Goal: Navigation & Orientation: Find specific page/section

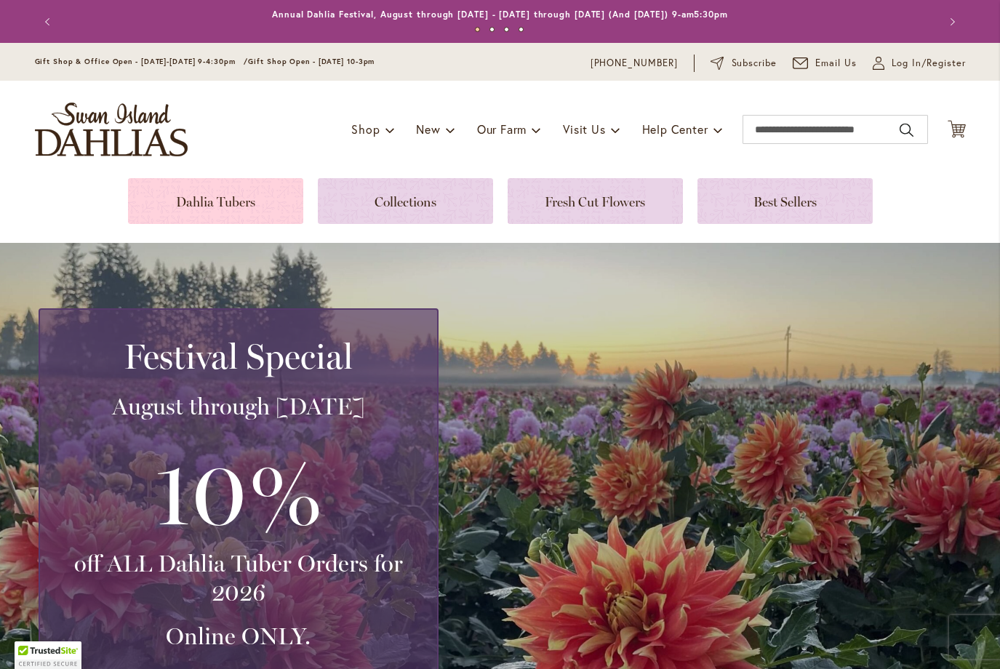
click at [224, 182] on link at bounding box center [215, 201] width 175 height 46
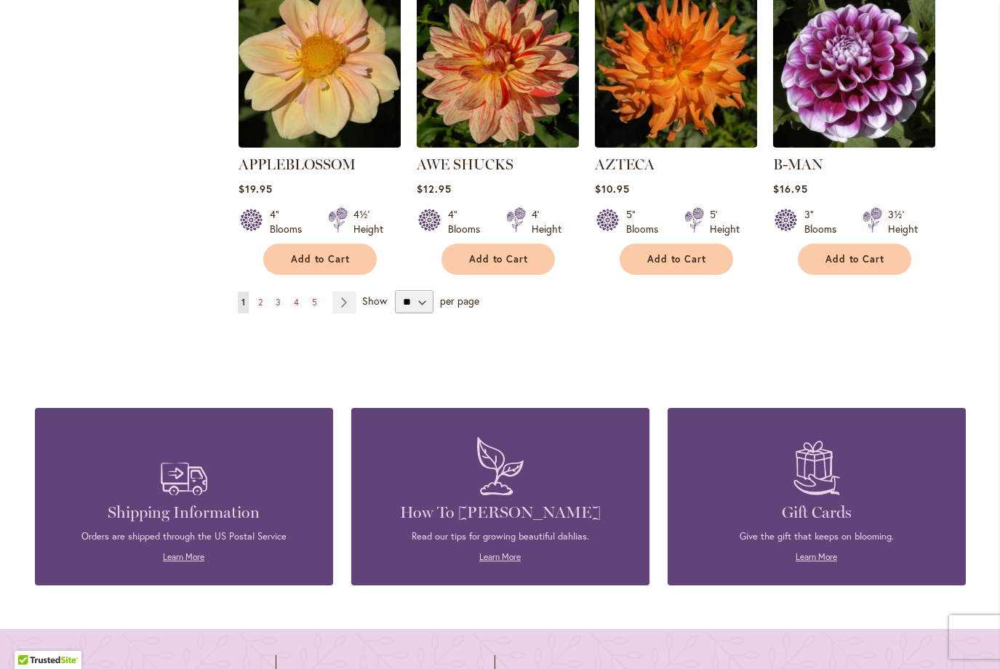
scroll to position [1363, 0]
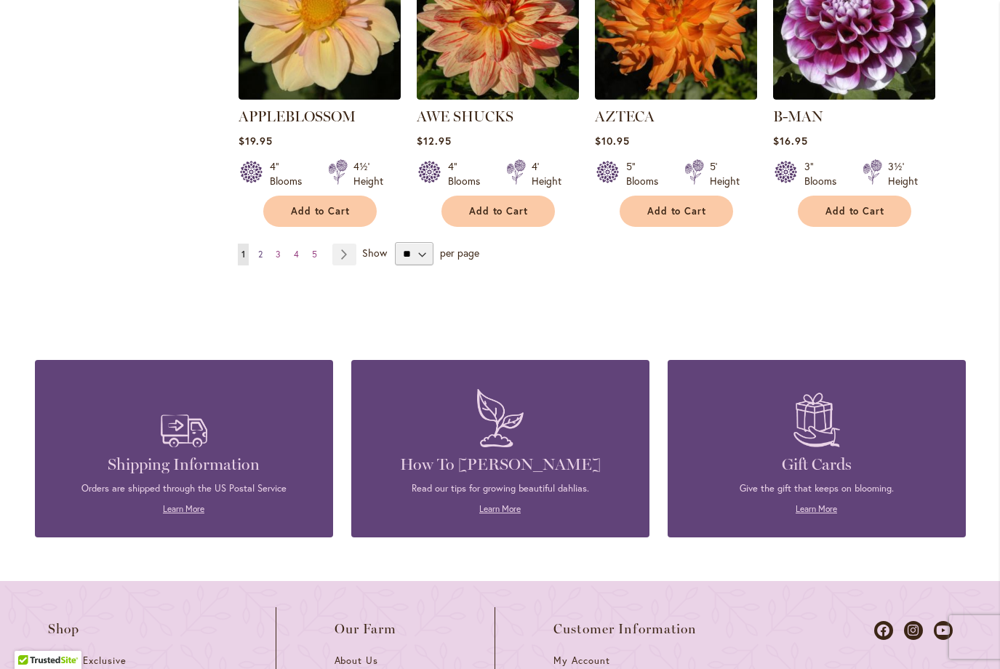
click at [261, 244] on link "Page 2" at bounding box center [261, 255] width 12 height 22
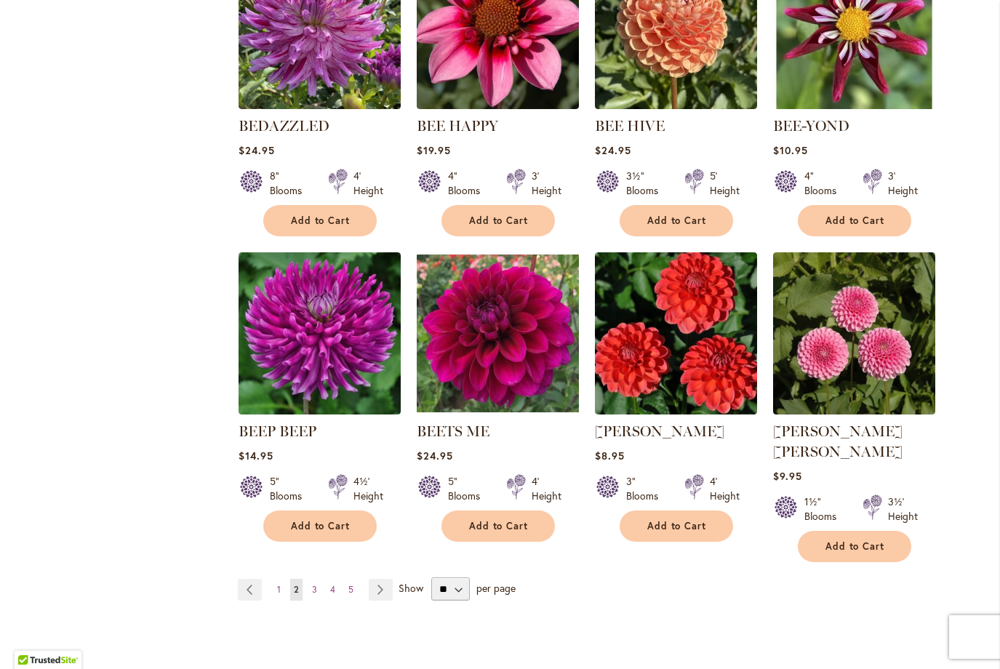
scroll to position [1030, 0]
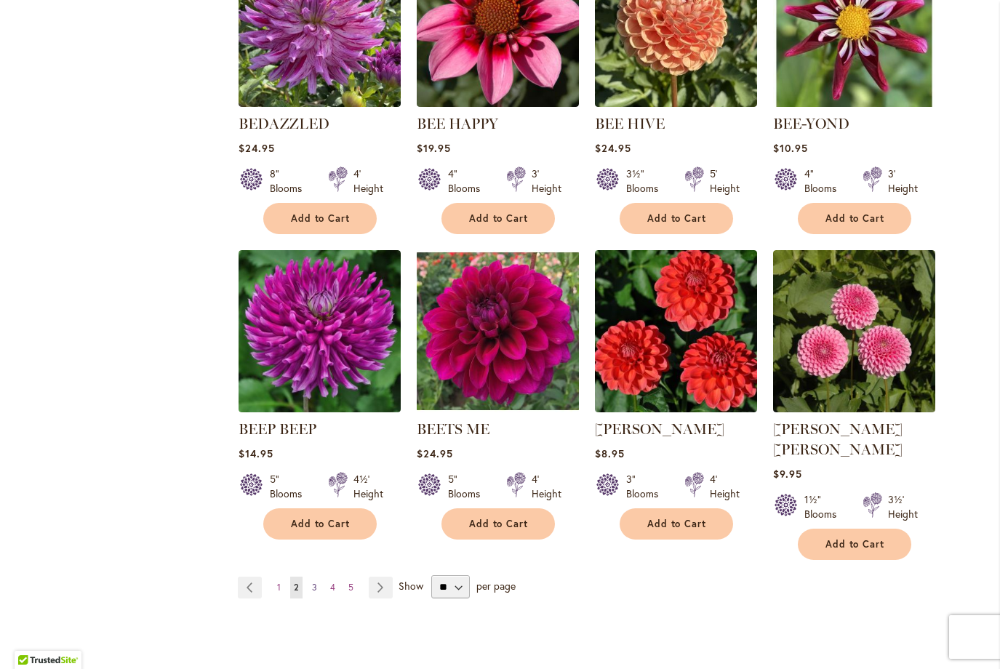
click at [312, 582] on span "3" at bounding box center [314, 587] width 5 height 11
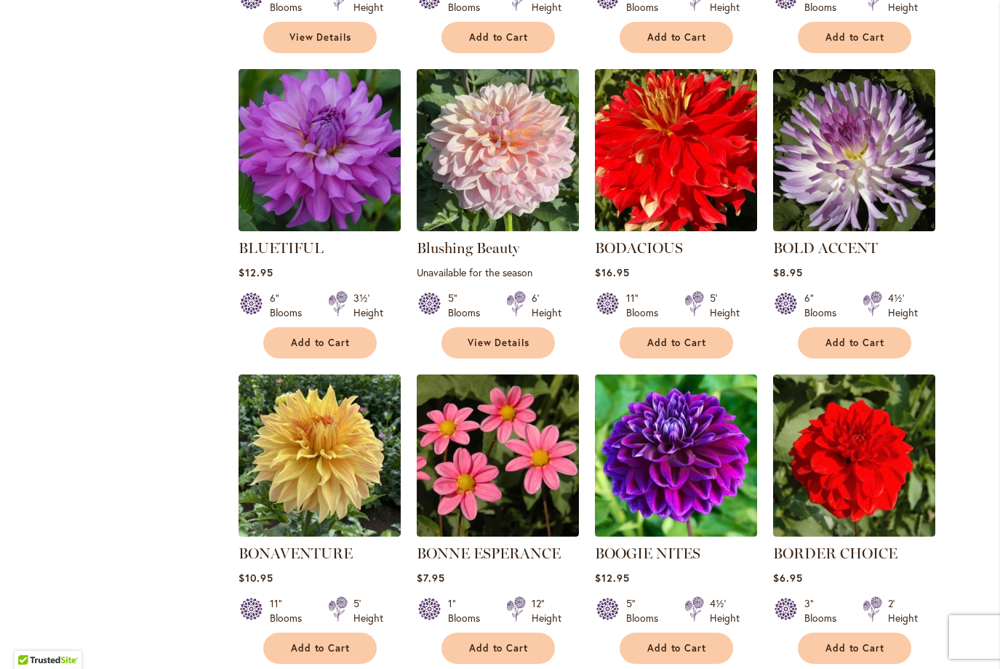
scroll to position [1026, 0]
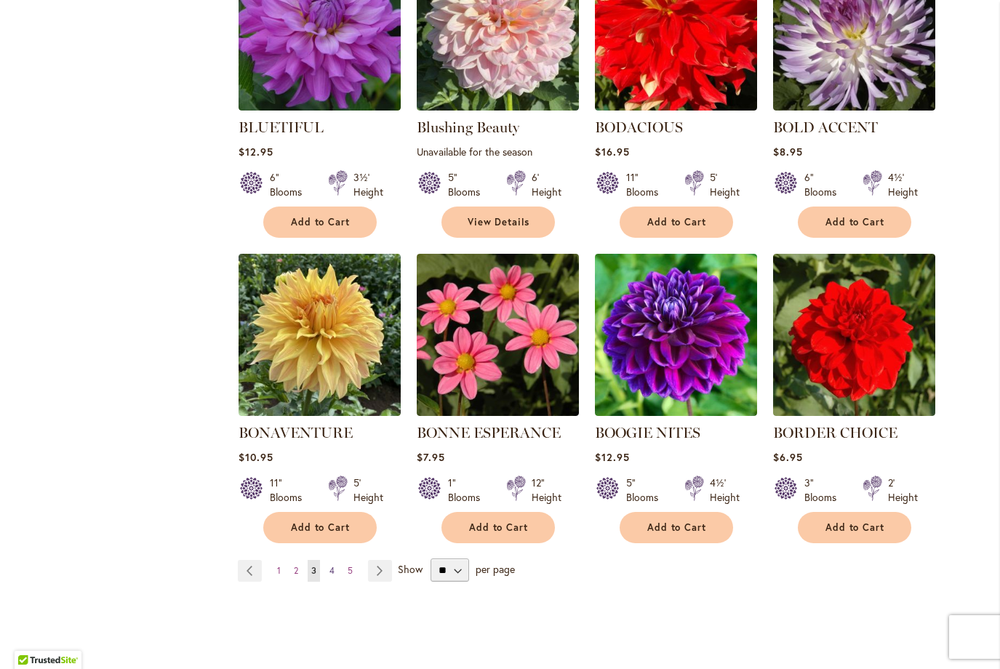
click at [330, 567] on span "4" at bounding box center [332, 570] width 5 height 11
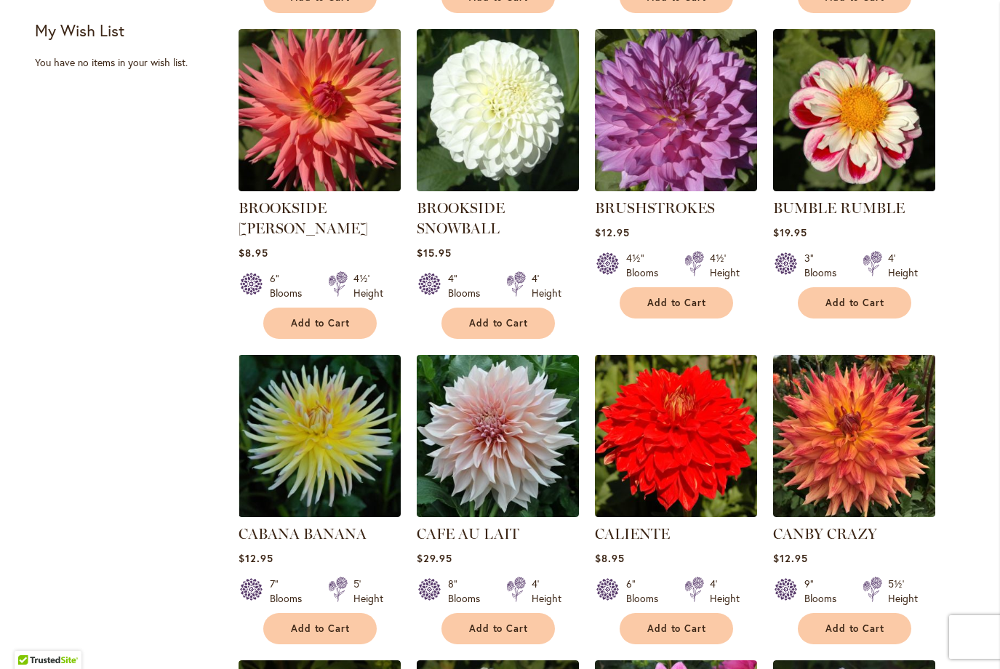
scroll to position [1127, 0]
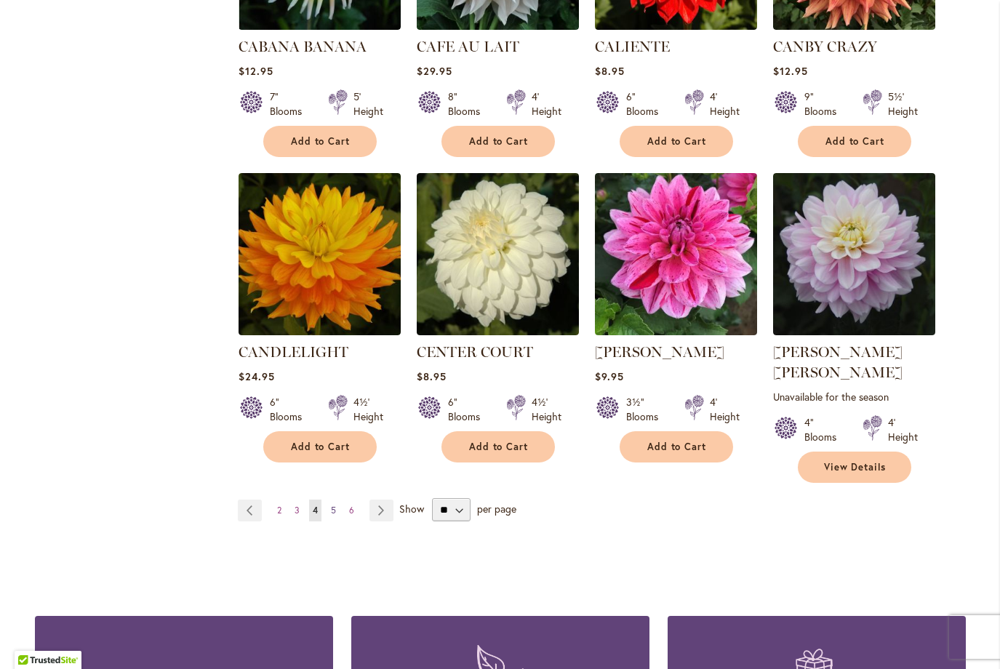
click at [331, 505] on span "5" at bounding box center [333, 510] width 5 height 11
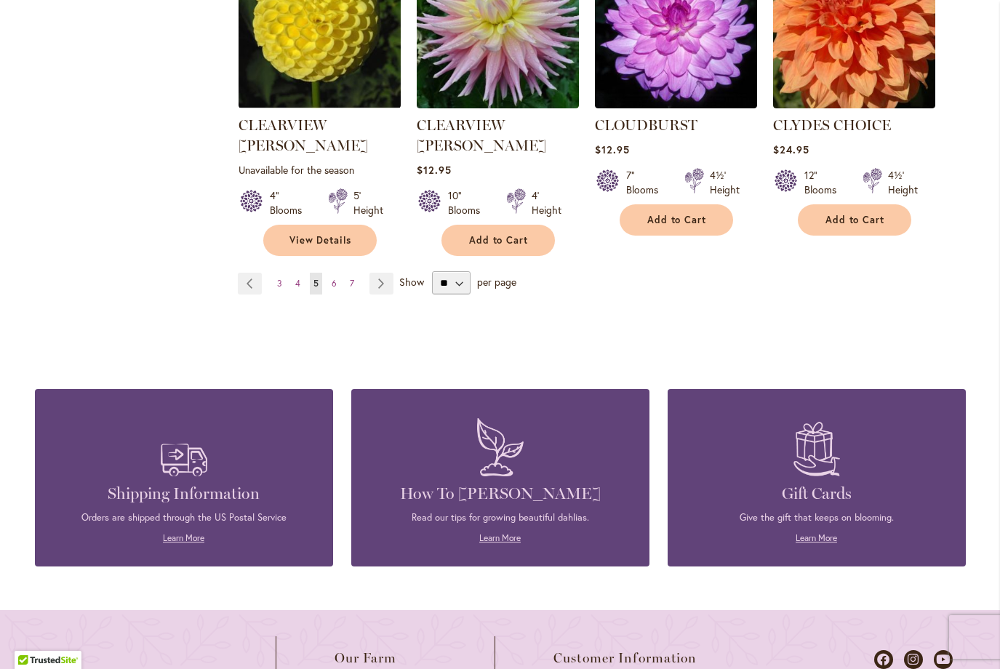
scroll to position [1446, 0]
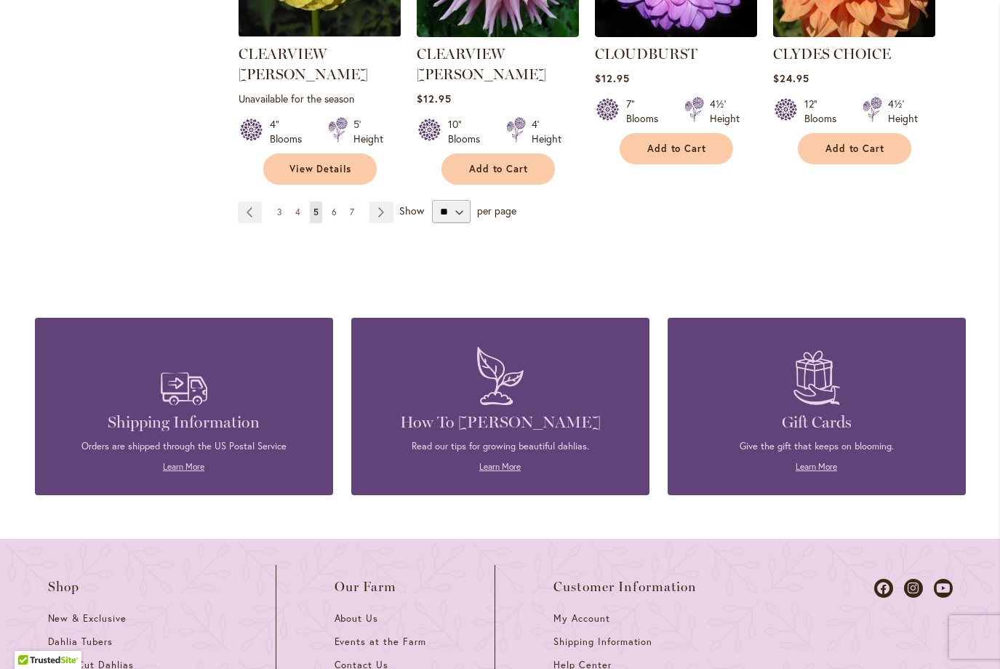
click at [332, 207] on span "6" at bounding box center [334, 212] width 5 height 11
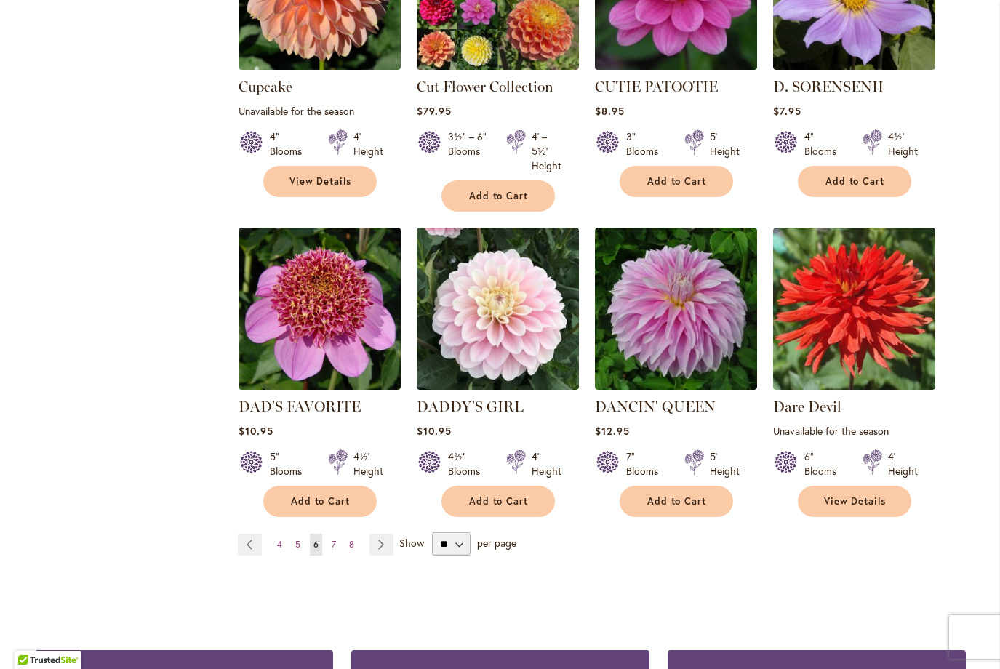
scroll to position [1203, 0]
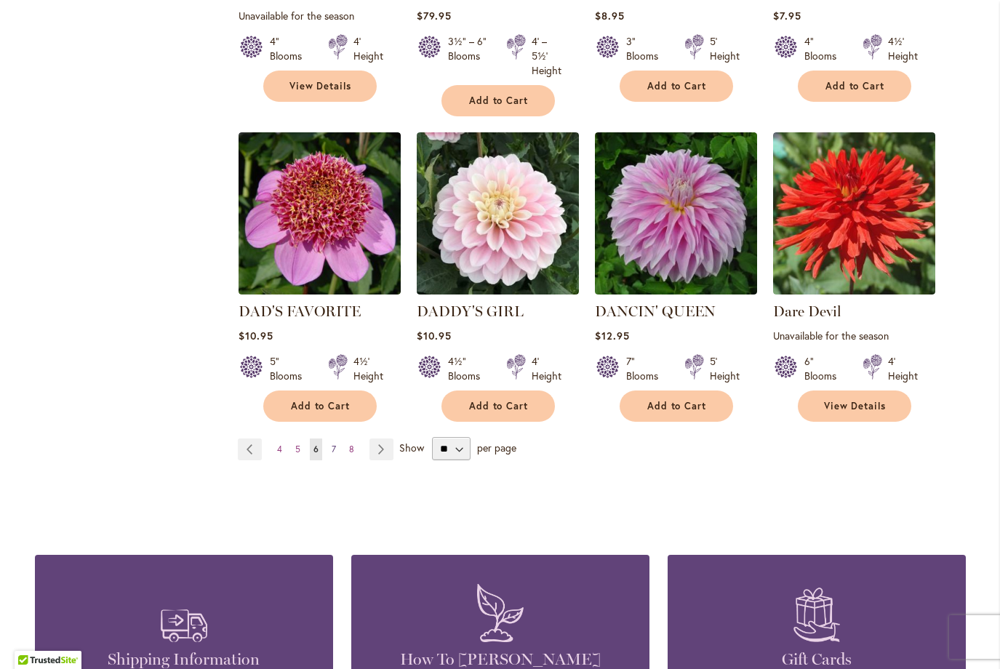
click at [332, 444] on span "7" at bounding box center [334, 449] width 4 height 11
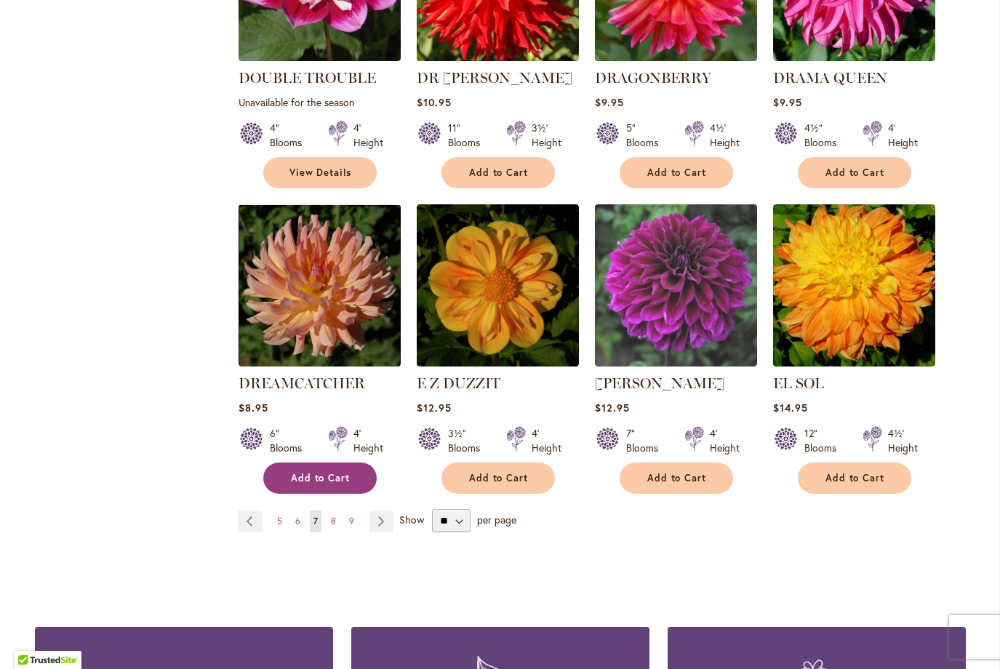
scroll to position [1086, 0]
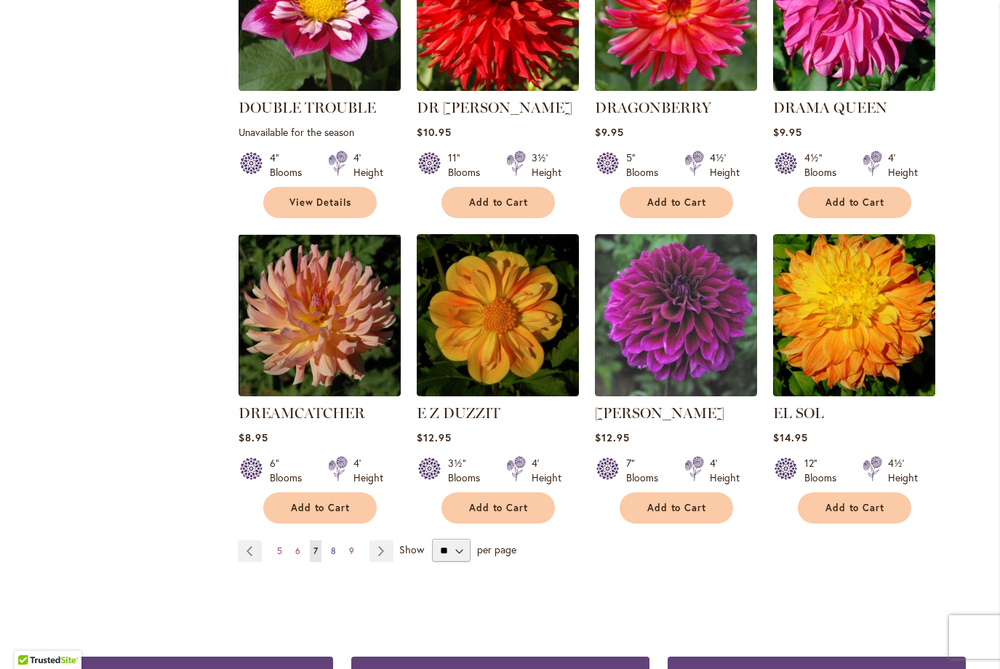
click at [331, 546] on span "8" at bounding box center [333, 551] width 5 height 11
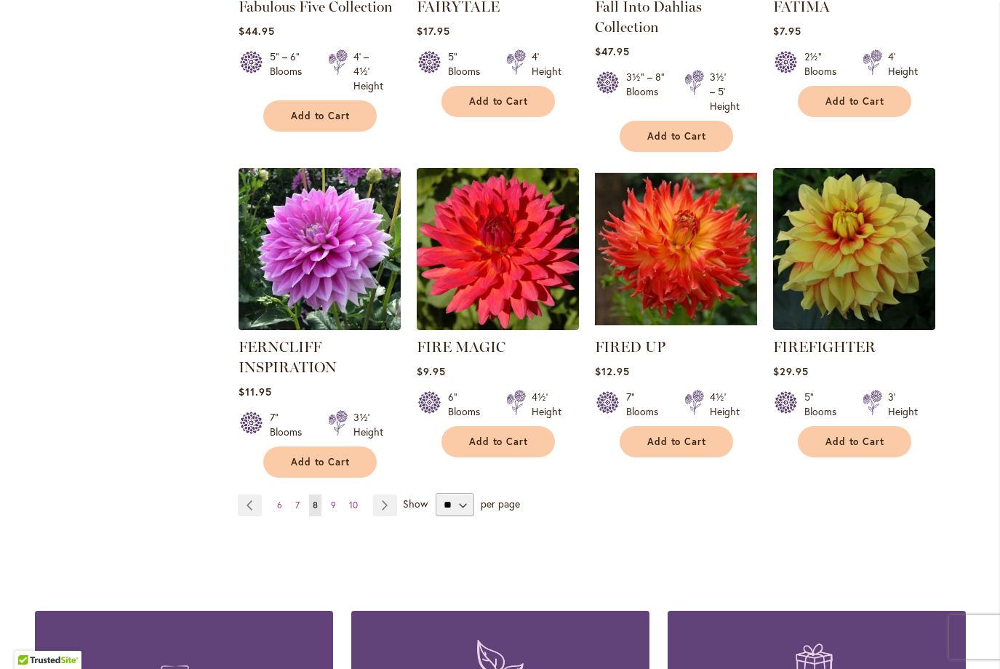
scroll to position [1274, 0]
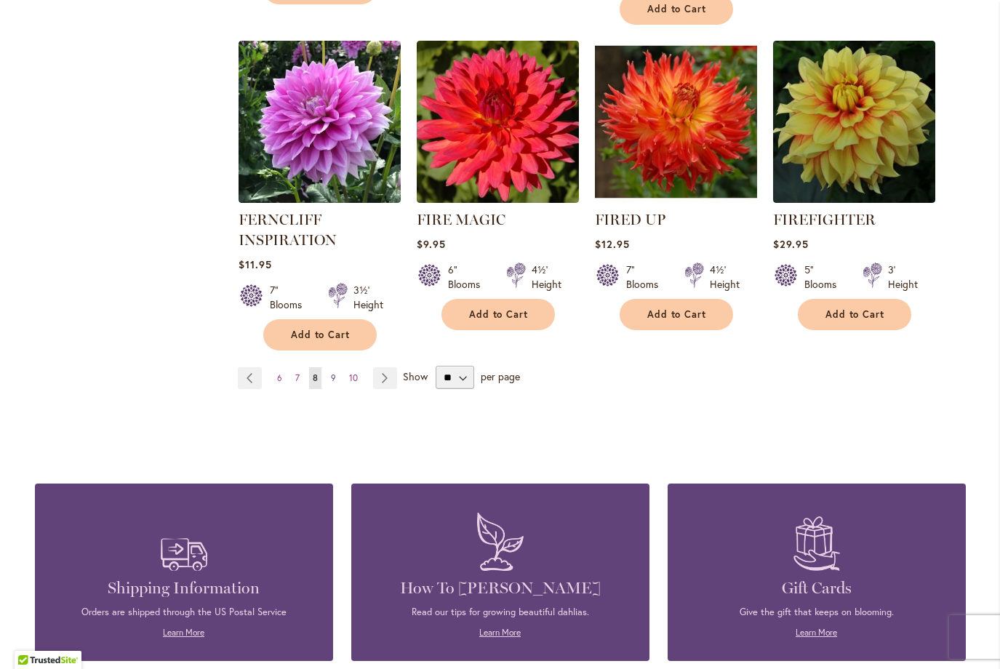
click at [331, 381] on span "9" at bounding box center [333, 378] width 5 height 11
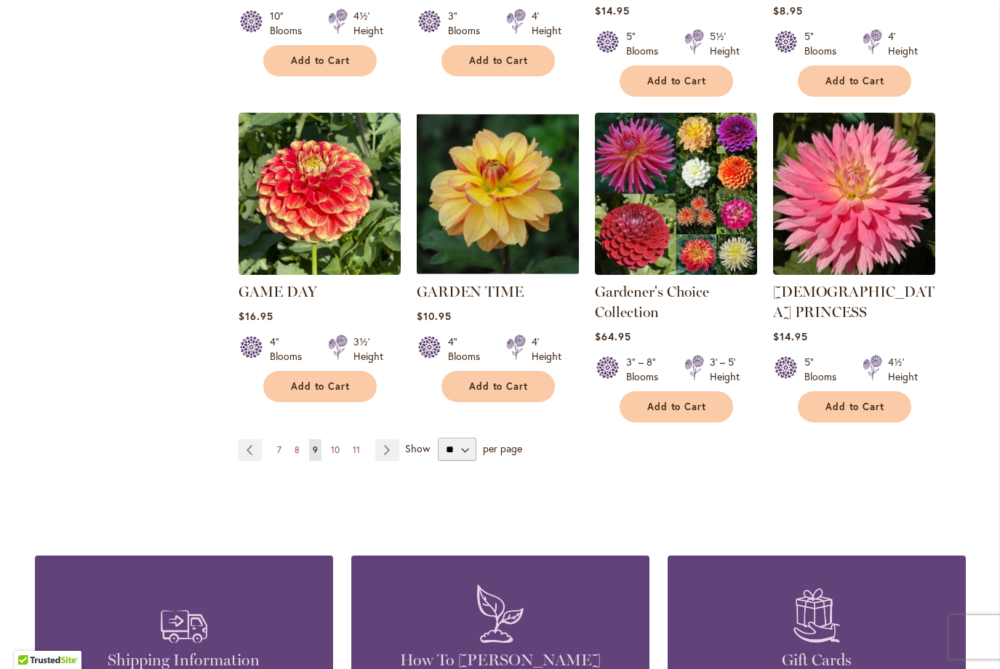
scroll to position [1231, 0]
